Goal: Obtain resource: Download file/media

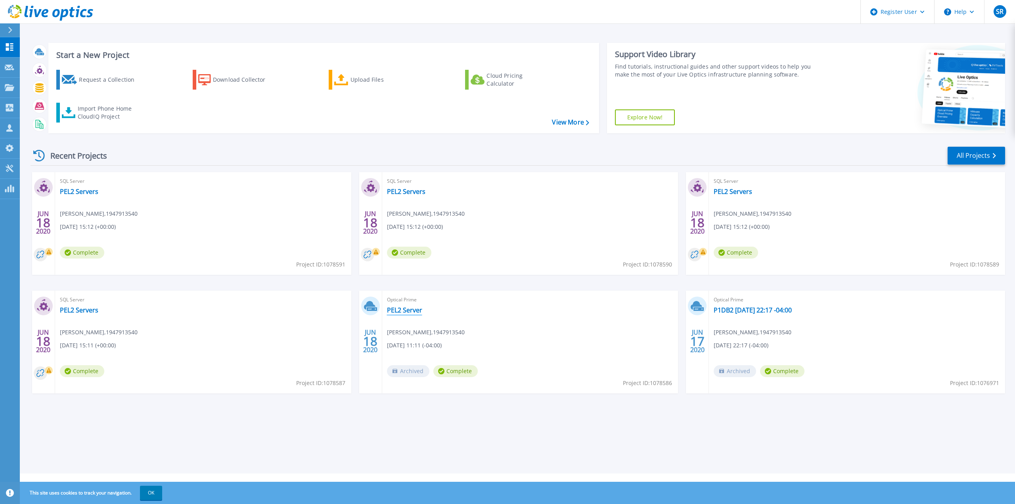
click at [413, 308] on link "PEL2 Server" at bounding box center [404, 310] width 35 height 8
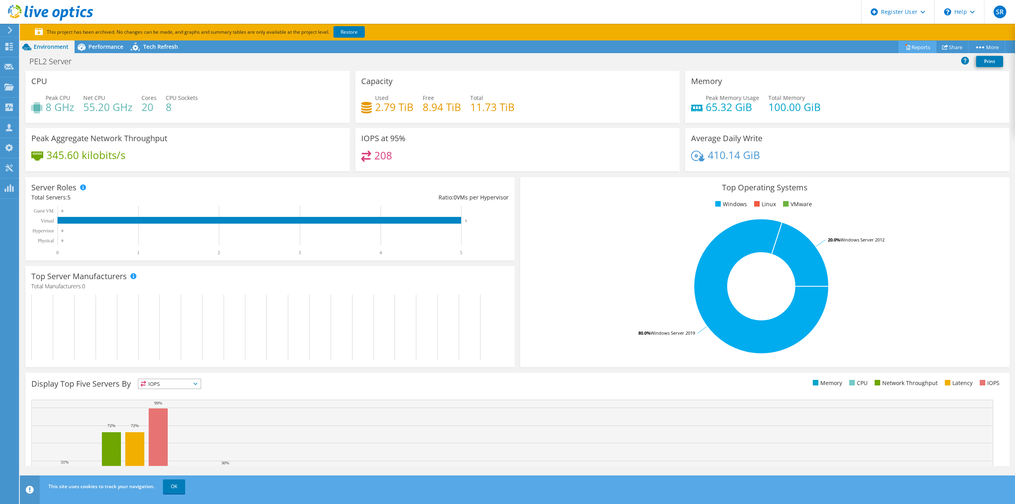
click at [913, 46] on link "Reports" at bounding box center [917, 47] width 38 height 12
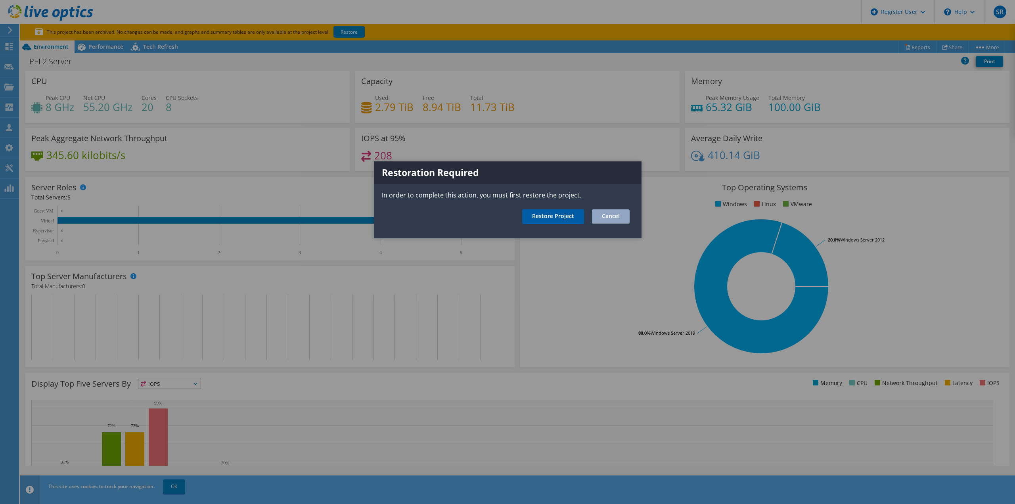
click at [565, 220] on link "Restore Project" at bounding box center [553, 216] width 62 height 15
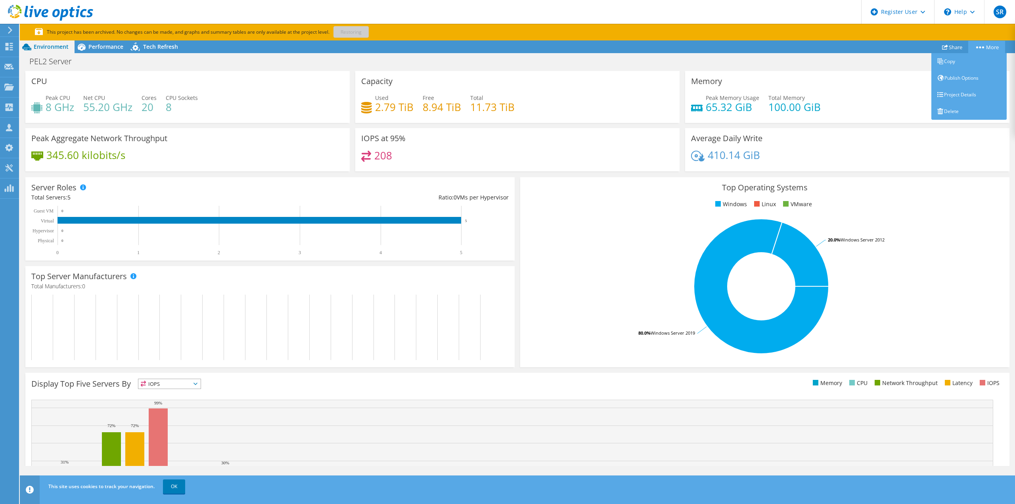
click at [979, 47] on circle at bounding box center [980, 47] width 2 height 2
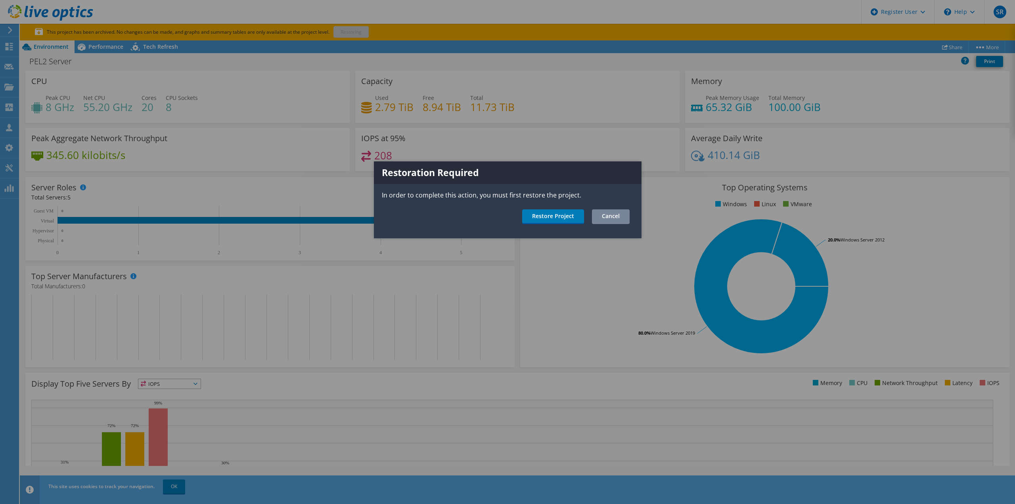
click at [622, 213] on link "Cancel" at bounding box center [611, 216] width 38 height 15
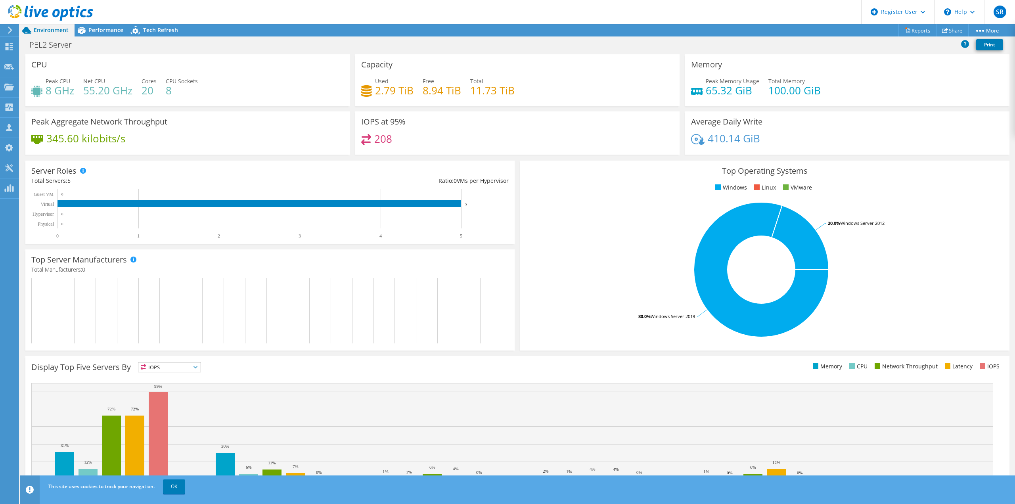
click at [908, 38] on div "PEL2 Server Print" at bounding box center [517, 44] width 995 height 15
click at [910, 29] on link "Reports" at bounding box center [917, 30] width 38 height 12
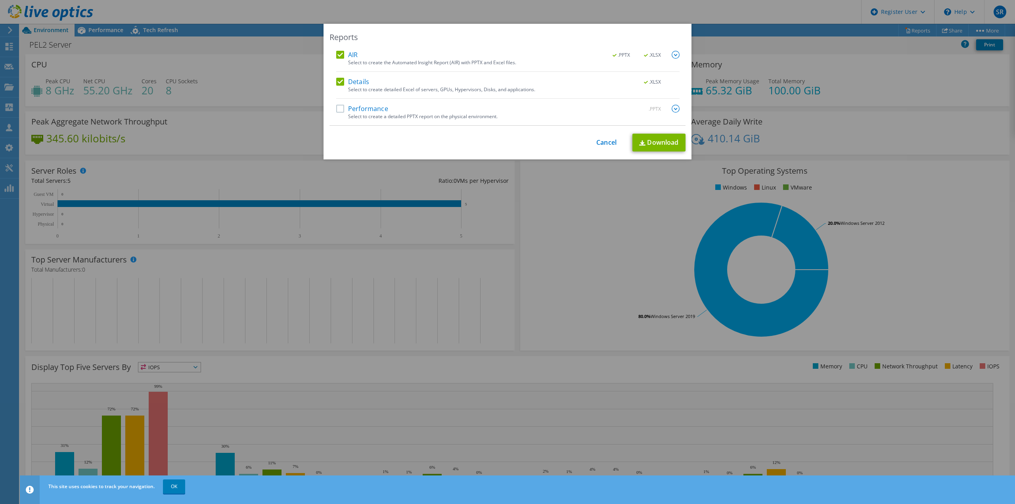
click at [343, 105] on label "Performance" at bounding box center [362, 109] width 52 height 8
click at [0, 0] on input "Performance" at bounding box center [0, 0] width 0 height 0
click at [652, 144] on link "Download" at bounding box center [658, 143] width 53 height 18
click at [608, 142] on link "Cancel" at bounding box center [606, 143] width 20 height 8
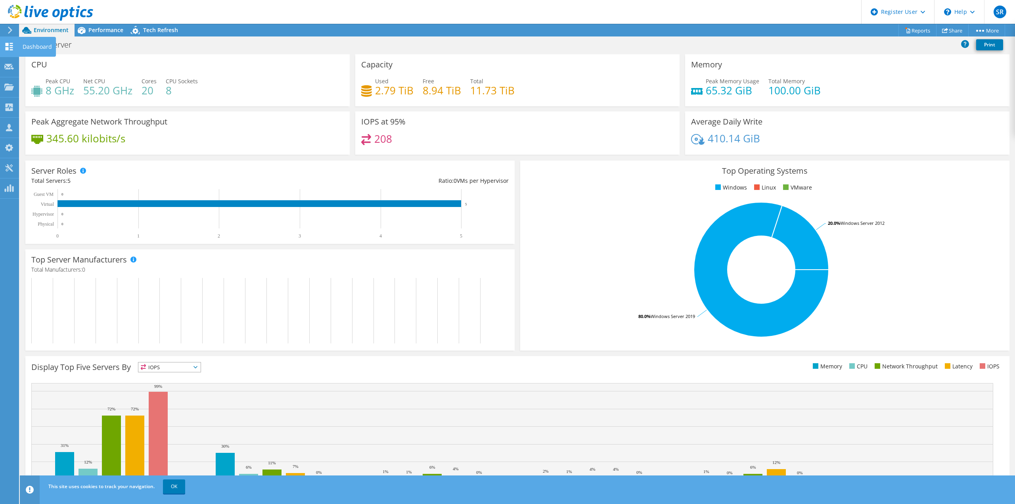
click at [33, 47] on div "Dashboard" at bounding box center [37, 47] width 37 height 20
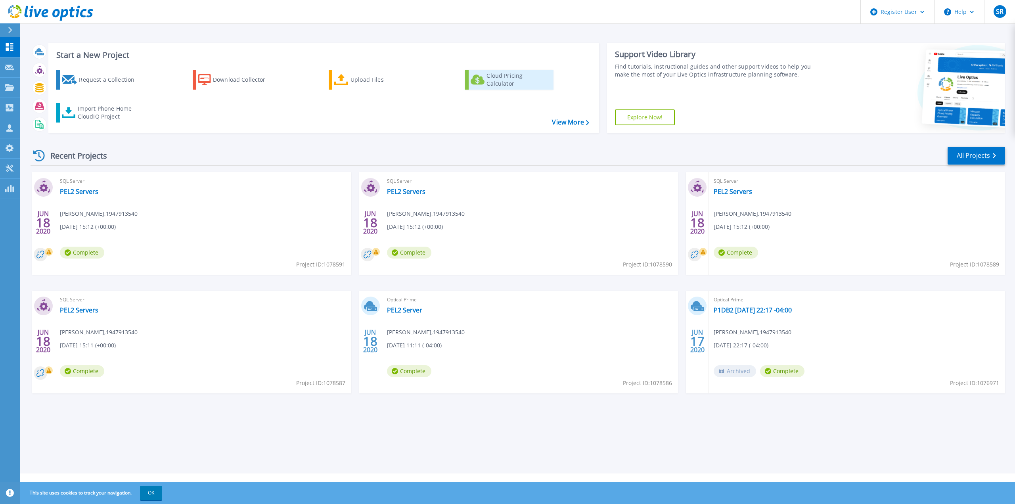
click at [506, 79] on div "Cloud Pricing Calculator" at bounding box center [517, 80] width 63 height 16
click at [580, 125] on link "View More" at bounding box center [570, 123] width 37 height 8
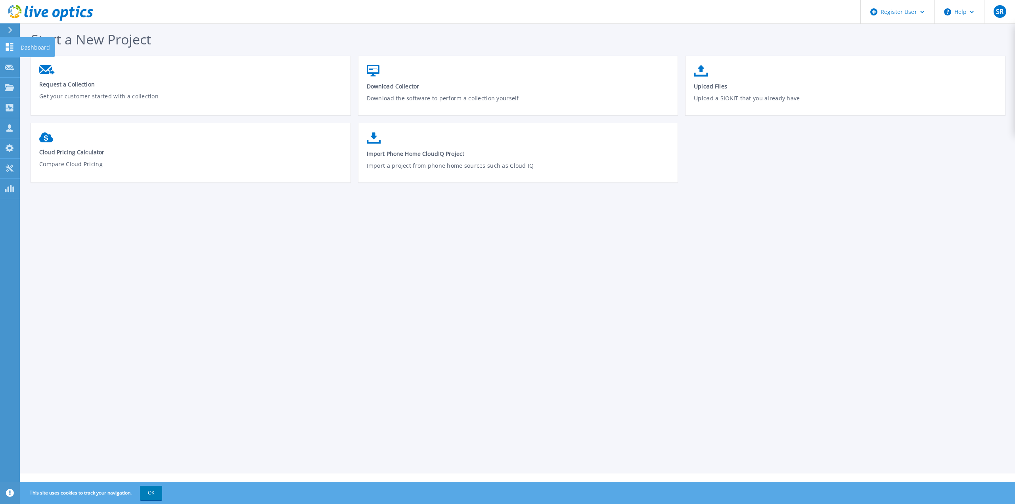
click at [25, 46] on p "Dashboard" at bounding box center [35, 47] width 29 height 21
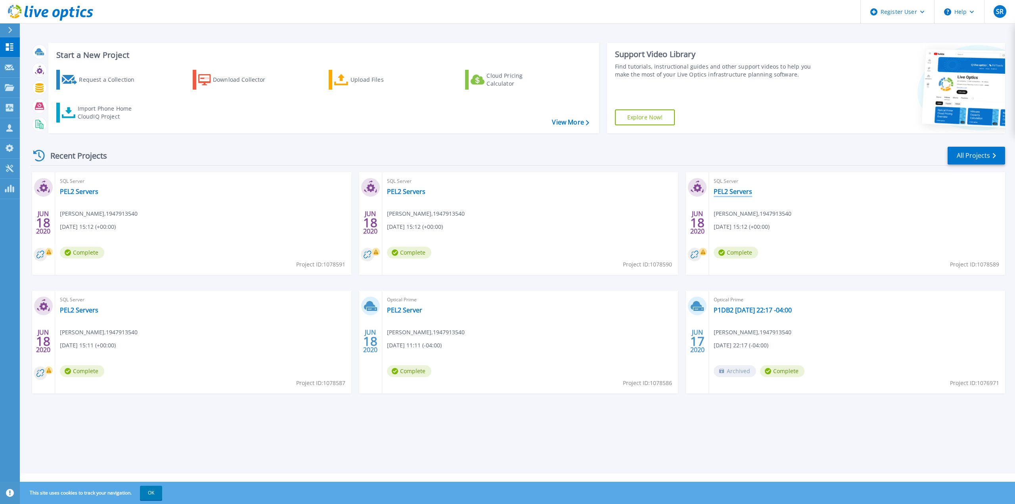
click at [728, 195] on link "PEL2 Servers" at bounding box center [733, 192] width 38 height 8
click at [967, 152] on link "All Projects" at bounding box center [976, 156] width 57 height 18
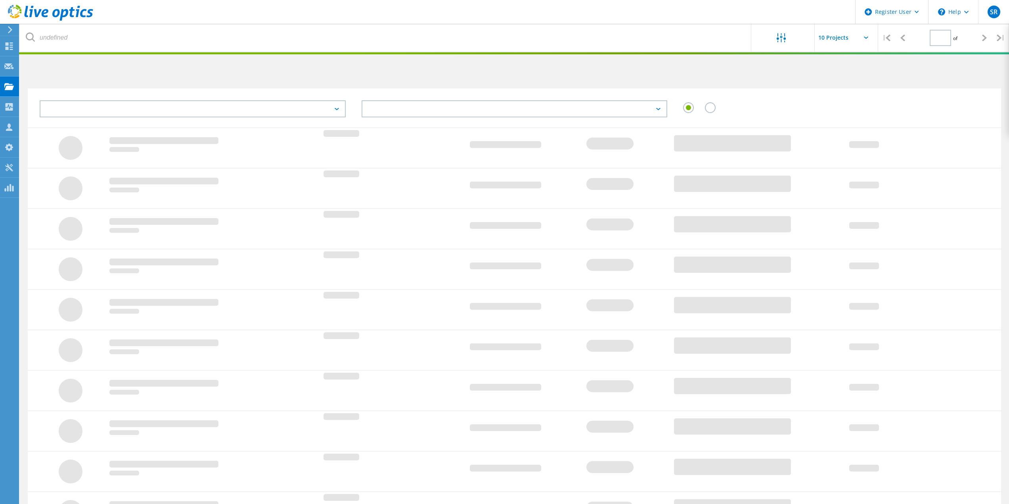
type input "1"
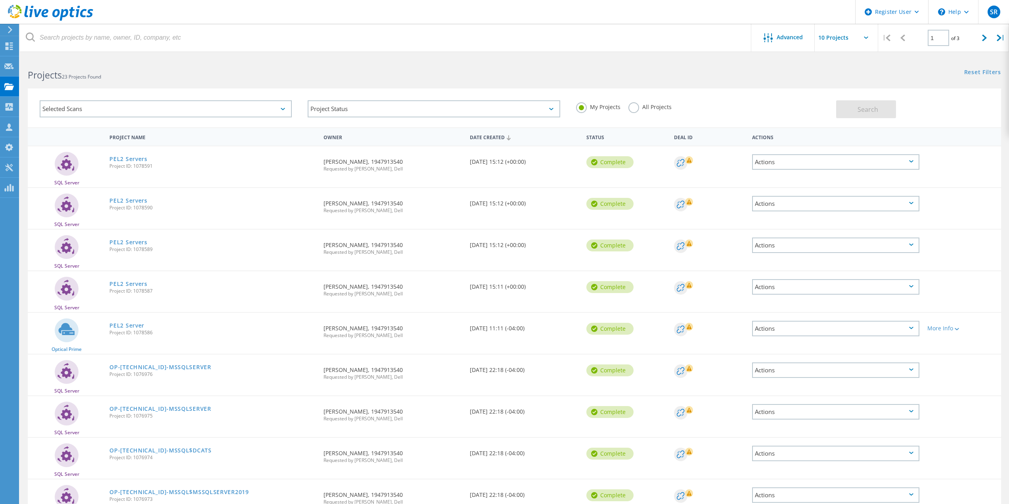
click at [871, 165] on div "Actions" at bounding box center [835, 161] width 167 height 15
click at [977, 170] on div "SQL Server PEL2 Servers Project ID: 1078591 Requested By [PERSON_NAME], 1947913…" at bounding box center [514, 166] width 973 height 41
drag, startPoint x: 176, startPoint y: 0, endPoint x: 402, endPoint y: 66, distance: 234.7
click at [402, 66] on div "Projects 23 Projects Found" at bounding box center [267, 67] width 494 height 21
